Goal: Task Accomplishment & Management: Complete application form

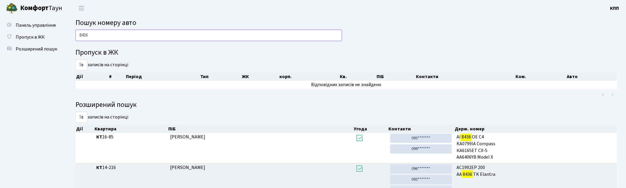
type input "8436"
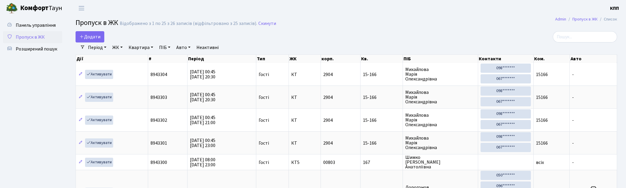
select select "25"
click at [92, 36] on span "Додати" at bounding box center [89, 36] width 21 height 7
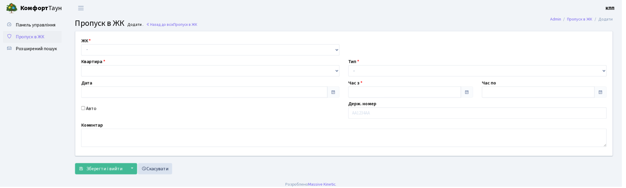
type input "[DATE]"
type input "00:45"
type input "02:00"
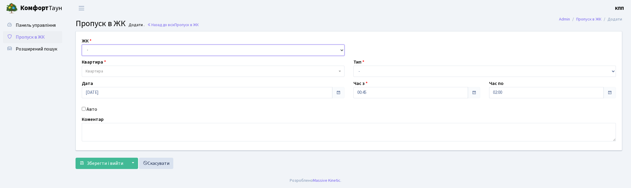
click at [159, 50] on select "- КТ, вул. Регенераторна, 4 КТ2, просп. Соборності, 17 КТ3, вул. Березнева, 16 …" at bounding box center [213, 49] width 263 height 11
select select "271"
click at [82, 44] on select "- КТ, вул. Регенераторна, 4 КТ2, просп. Соборності, 17 КТ3, вул. Березнева, 16 …" at bounding box center [213, 49] width 263 height 11
select select
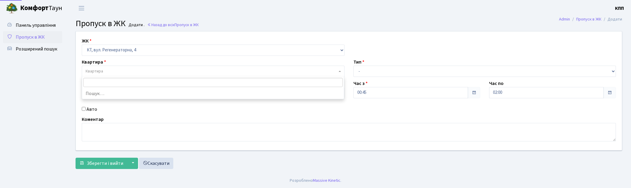
click at [122, 71] on span "Квартира" at bounding box center [212, 71] width 252 height 6
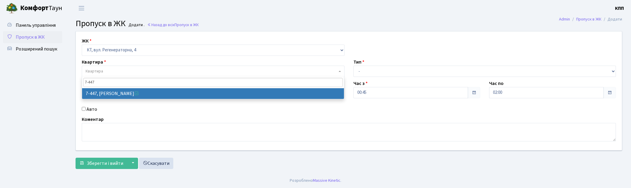
type input "7-447"
select select "4743"
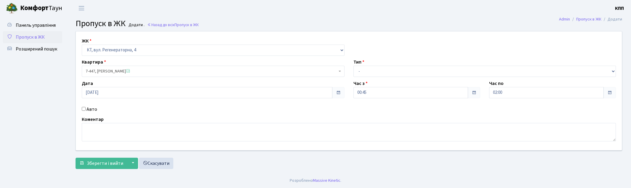
click at [90, 110] on label "Авто" at bounding box center [92, 109] width 11 height 7
click at [86, 110] on input "Авто" at bounding box center [84, 109] width 4 height 4
checkbox input "true"
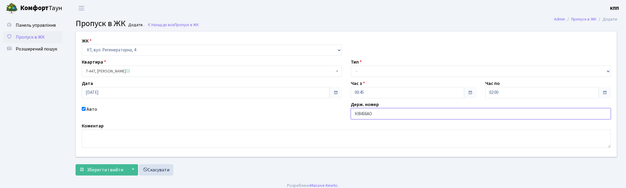
type input "КІ8436АО"
drag, startPoint x: 376, startPoint y: 69, endPoint x: 376, endPoint y: 76, distance: 7.1
click at [376, 69] on select "- Доставка Таксі Гості Сервіс" at bounding box center [481, 71] width 260 height 11
select select "3"
click at [351, 66] on select "- Доставка Таксі Гості Сервіс" at bounding box center [481, 71] width 260 height 11
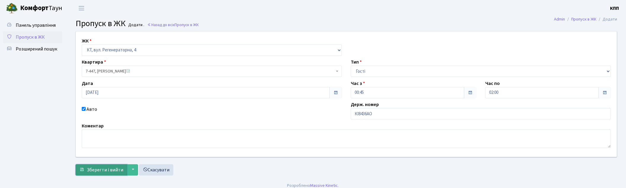
click at [99, 169] on span "Зберегти і вийти" at bounding box center [105, 169] width 36 height 7
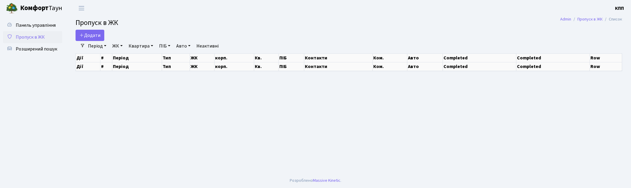
select select "25"
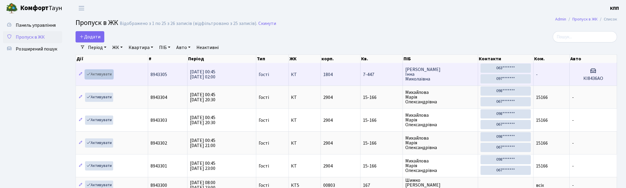
click at [104, 74] on link "Активувати" at bounding box center [99, 74] width 28 height 9
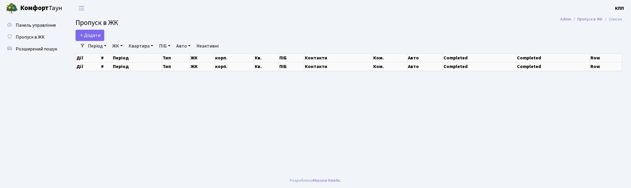
select select "25"
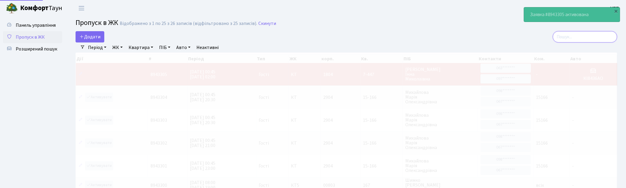
click at [595, 36] on input "search" at bounding box center [585, 36] width 64 height 11
